Goal: Task Accomplishment & Management: Use online tool/utility

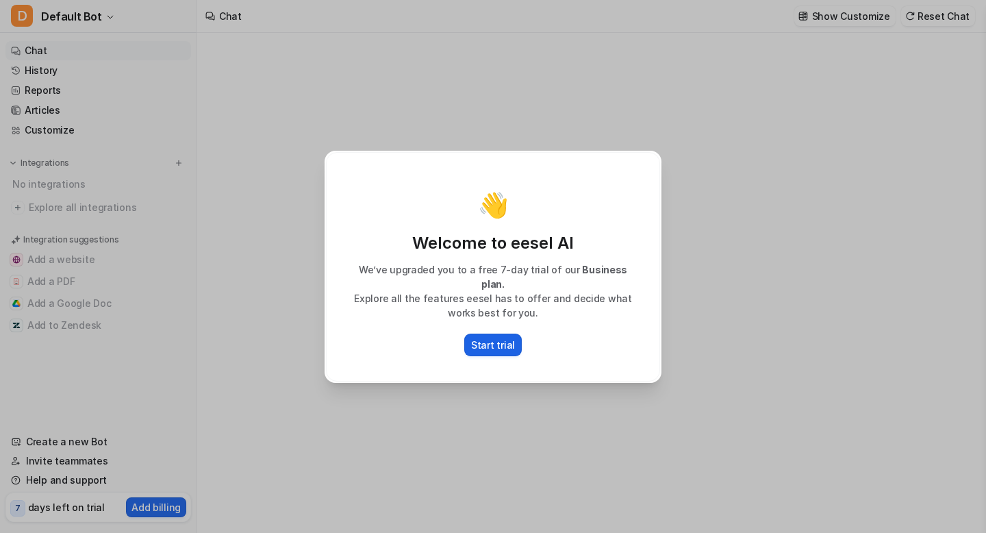
click at [484, 338] on p "Start trial" at bounding box center [493, 345] width 44 height 14
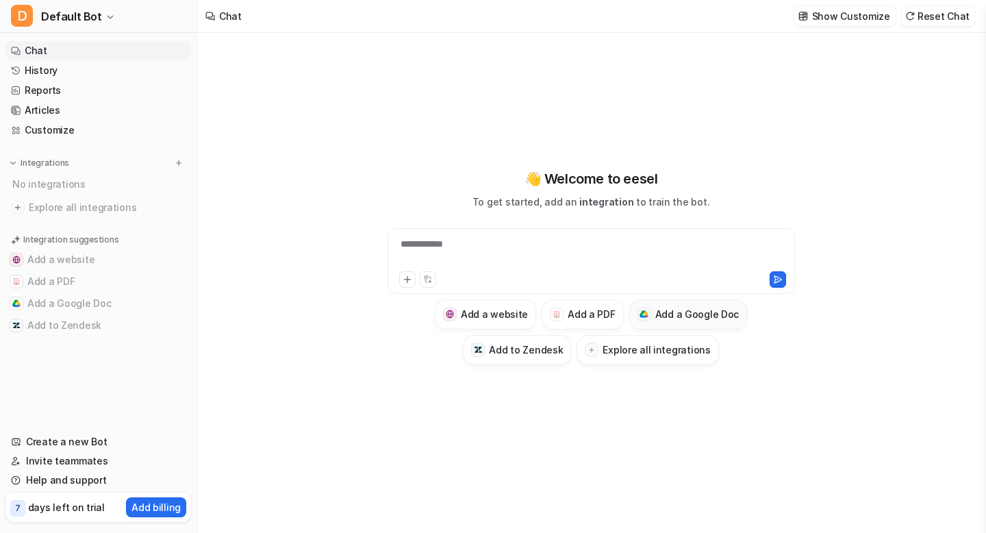
click at [672, 316] on h3 "Add a Google Doc" at bounding box center [697, 314] width 84 height 14
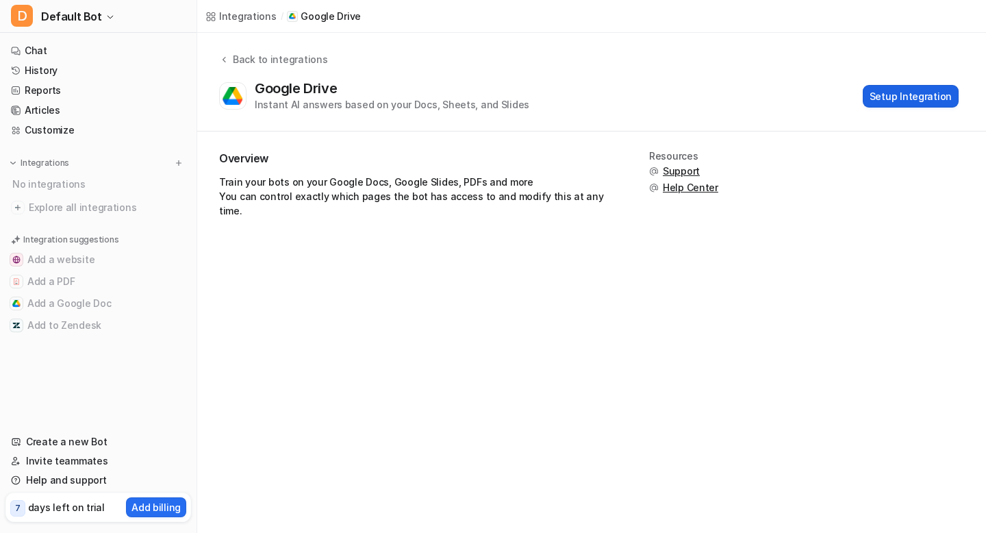
click at [879, 94] on button "Setup Integration" at bounding box center [911, 96] width 96 height 23
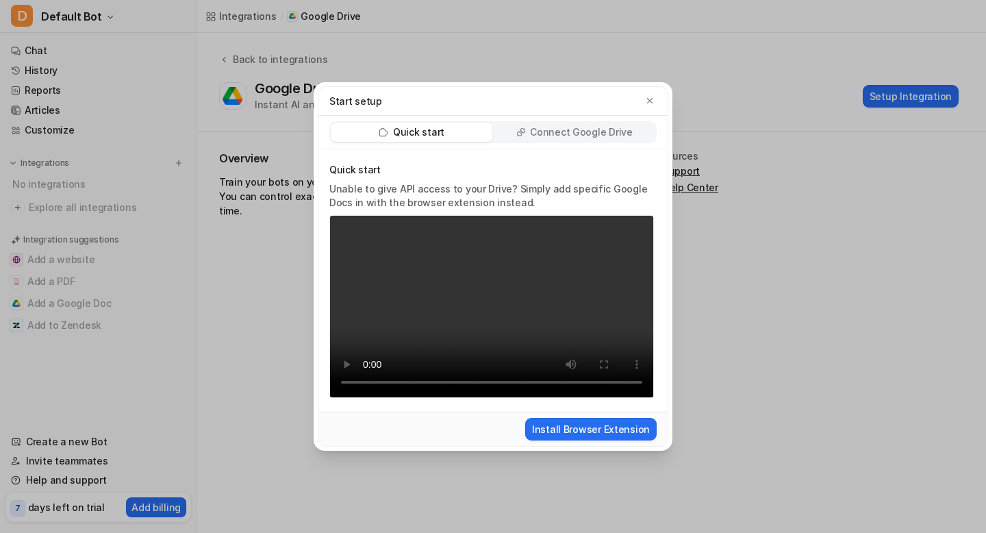
click at [591, 133] on p "Connect Google Drive" at bounding box center [581, 132] width 102 height 14
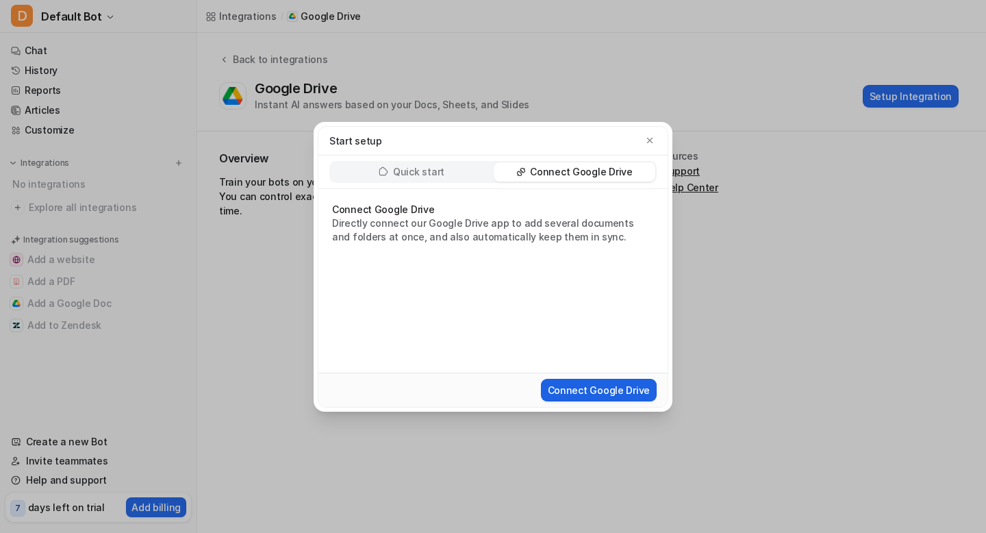
click at [583, 390] on button "Connect Google Drive" at bounding box center [599, 390] width 116 height 23
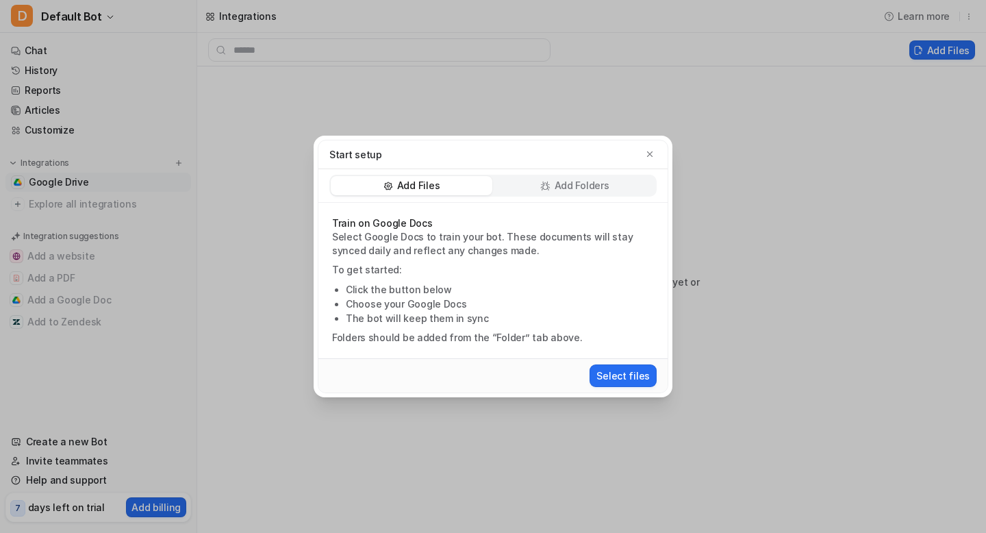
click at [598, 186] on p "Add Folders" at bounding box center [582, 186] width 55 height 14
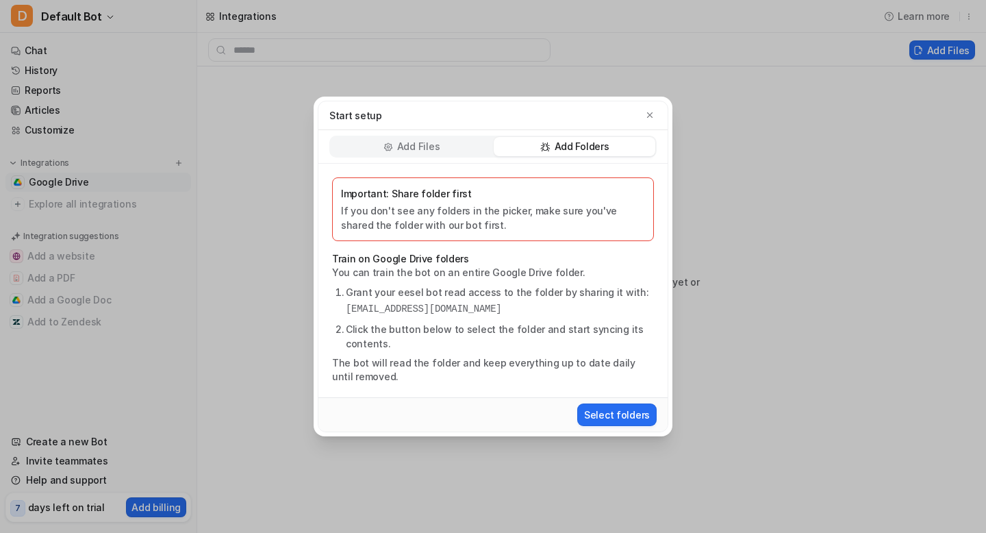
click at [388, 142] on icon at bounding box center [388, 146] width 8 height 8
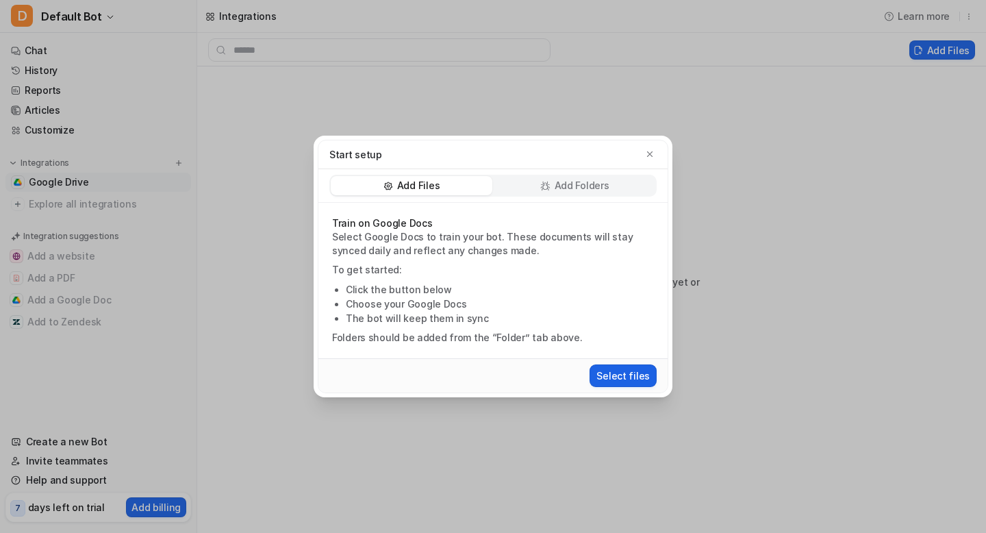
click at [619, 373] on button "Select files" at bounding box center [622, 375] width 67 height 23
